Goal: Information Seeking & Learning: Learn about a topic

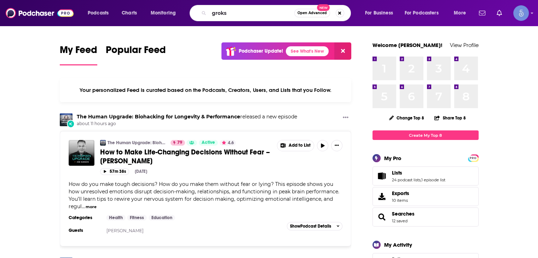
type input "groks"
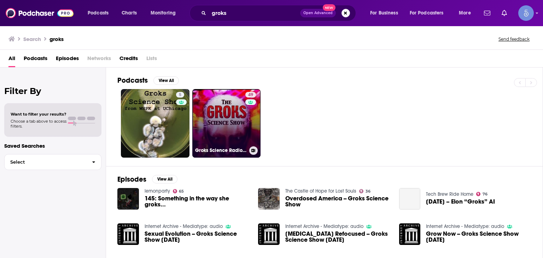
click at [237, 125] on link "49 Groks Science Radio Show and Podcast" at bounding box center [226, 123] width 69 height 69
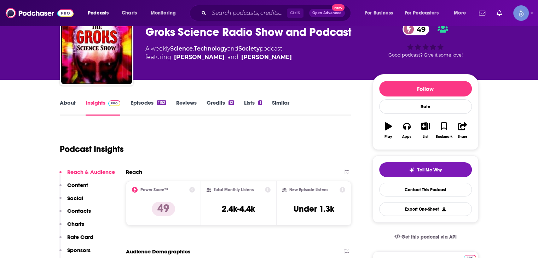
scroll to position [106, 0]
